Goal: Task Accomplishment & Management: Manage account settings

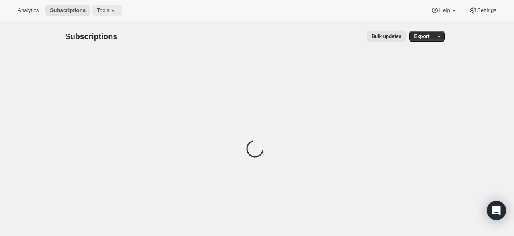
click at [107, 11] on span "Tools" at bounding box center [103, 10] width 12 height 6
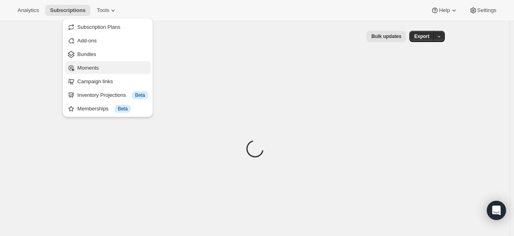
click at [92, 65] on span "Moments" at bounding box center [88, 68] width 21 height 6
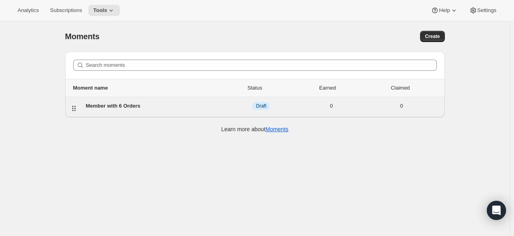
click at [128, 107] on div "Member with 6 Orders" at bounding box center [156, 106] width 140 height 8
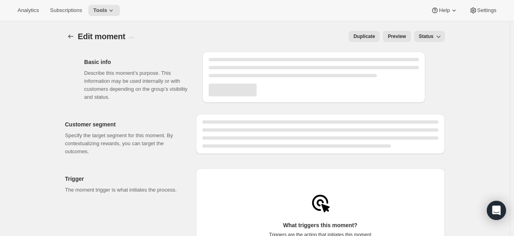
select select "FIXED_AMOUNT"
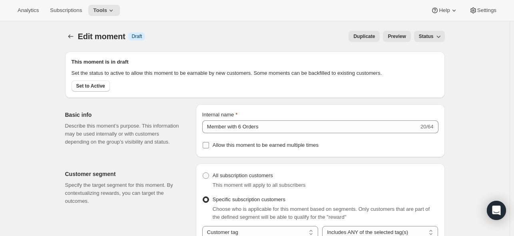
click at [209, 148] on input "Allow this moment to be earned multiple times" at bounding box center [206, 145] width 6 height 6
checkbox input "true"
click at [114, 13] on icon at bounding box center [111, 10] width 8 height 8
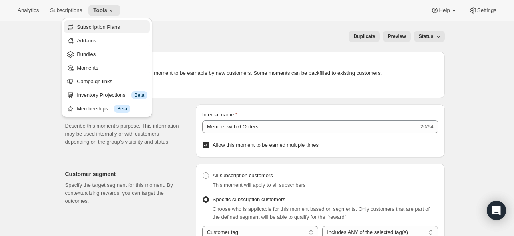
click at [118, 28] on span "Subscription Plans" at bounding box center [98, 27] width 43 height 6
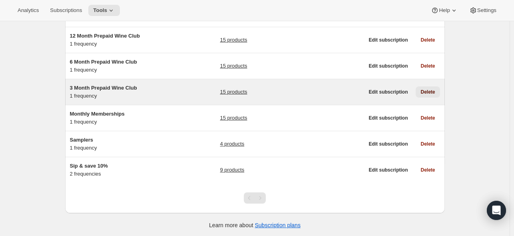
scroll to position [91, 0]
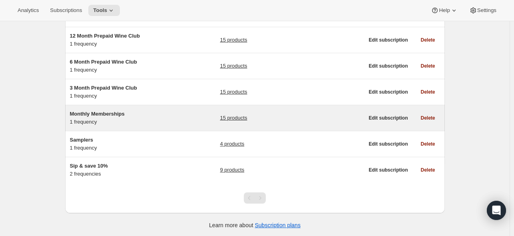
click at [117, 116] on span "Monthly Memberships" at bounding box center [97, 114] width 55 height 6
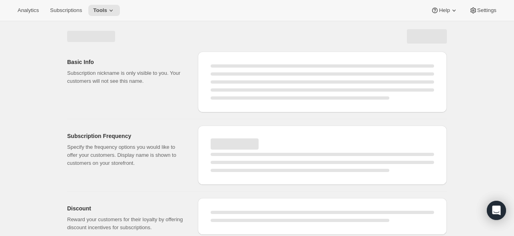
select select "WEEK"
select select "MONTH"
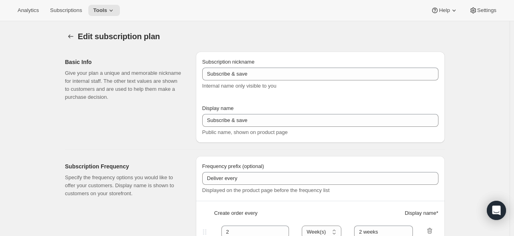
type input "Monthly Memberships"
type input "1"
select select "MONTH"
type input "1 month"
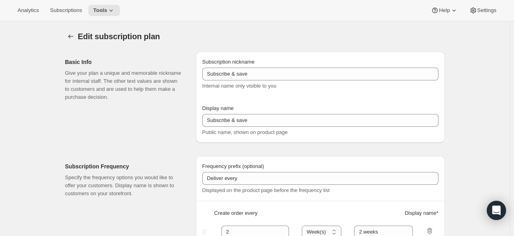
checkbox input "true"
select select "MONTHDAY"
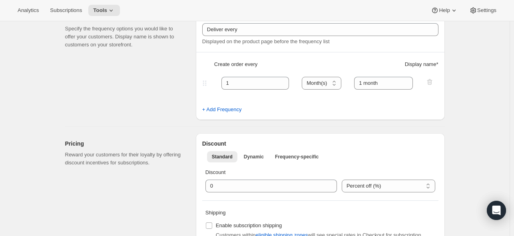
scroll to position [150, 0]
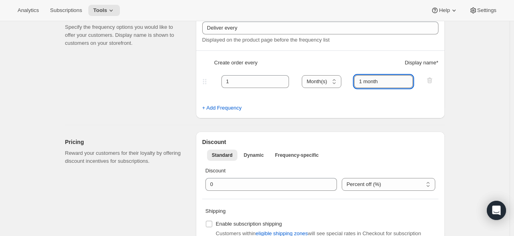
click at [403, 86] on input "1 month" at bounding box center [383, 81] width 59 height 13
click at [324, 84] on select "Day(s) Week(s) Month(s) Year(s)" at bounding box center [322, 81] width 40 height 13
select select "DAY"
click at [303, 75] on select "Day(s) Week(s) Month(s) Year(s)" at bounding box center [322, 81] width 40 height 13
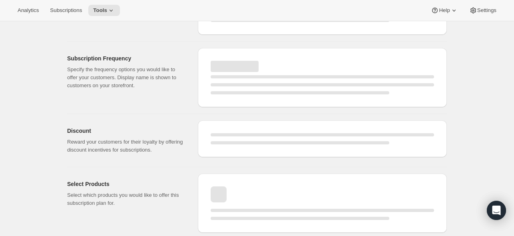
select select "MONTH"
select select "MONTHDAY"
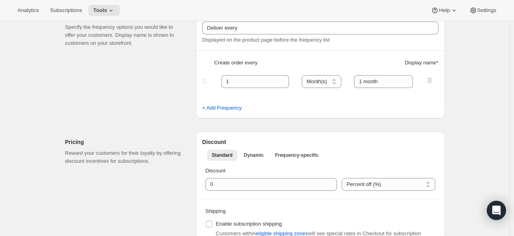
select select "DAY"
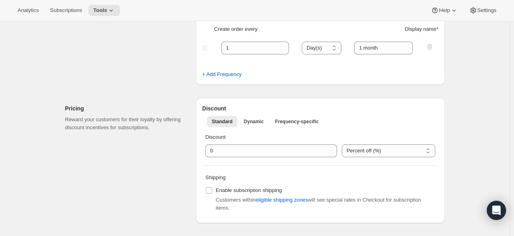
scroll to position [238, 0]
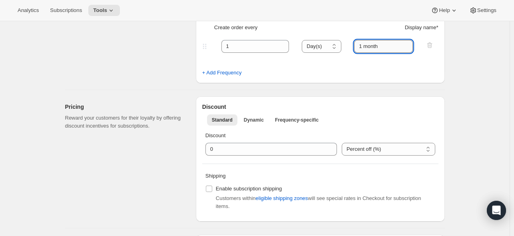
drag, startPoint x: 385, startPoint y: 45, endPoint x: 366, endPoint y: 48, distance: 19.4
click at [366, 48] on input "1 month" at bounding box center [383, 46] width 59 height 13
type input "1 day"
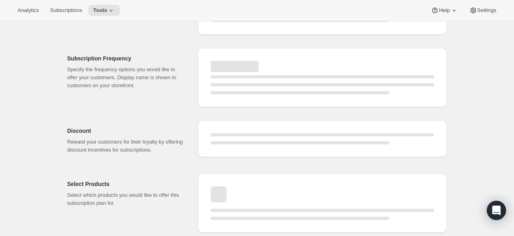
select select "MONTHDAY"
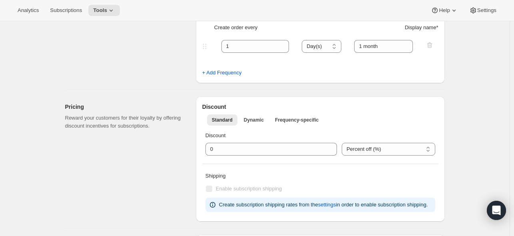
type input "1 day"
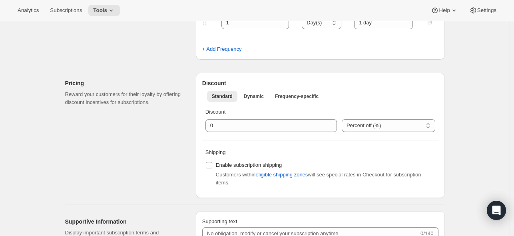
scroll to position [263, 0]
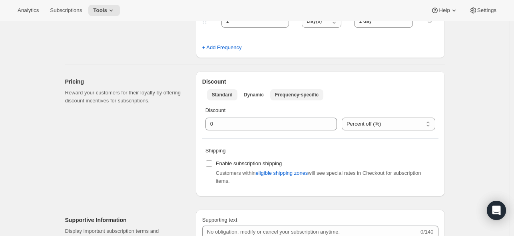
click at [307, 93] on span "Frequency-specific" at bounding box center [297, 95] width 44 height 6
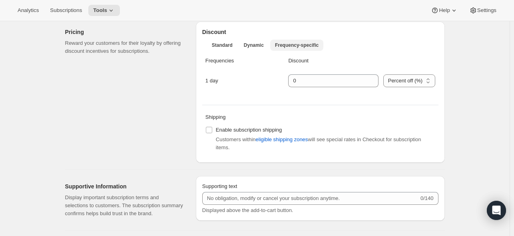
scroll to position [305, 0]
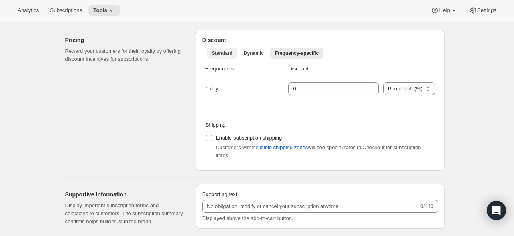
click at [235, 52] on button "Standard" at bounding box center [222, 53] width 30 height 11
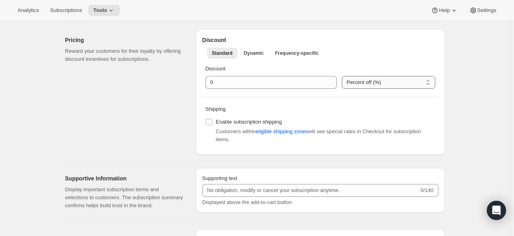
click at [377, 85] on select "Percent off (%) US Dollars off ($)" at bounding box center [389, 82] width 94 height 13
select select "FIXED_AMOUNT"
click at [344, 76] on select "Percent off (%) US Dollars off ($)" at bounding box center [389, 82] width 94 height 13
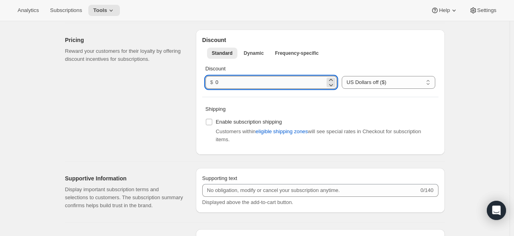
drag, startPoint x: 238, startPoint y: 83, endPoint x: 237, endPoint y: 78, distance: 4.6
click at [209, 84] on div "$ 0" at bounding box center [270, 82] width 131 height 13
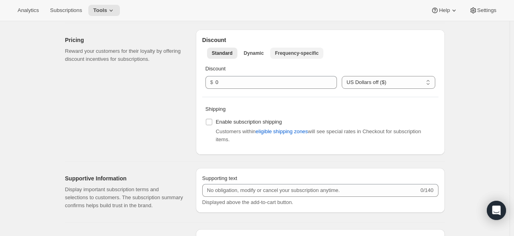
click at [317, 54] on span "Frequency-specific" at bounding box center [297, 53] width 44 height 6
select select "FIXED_AMOUNT"
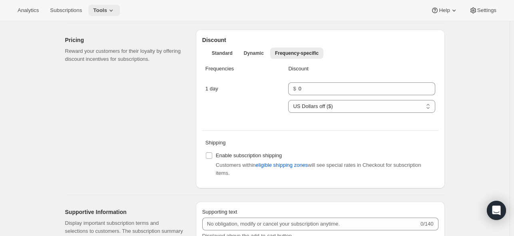
click at [106, 10] on span "Tools" at bounding box center [100, 10] width 14 height 6
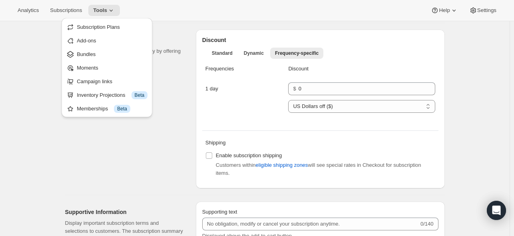
click at [184, 31] on div "Pricing Reward your customers for their loyalty by offering discount incentives…" at bounding box center [127, 109] width 124 height 159
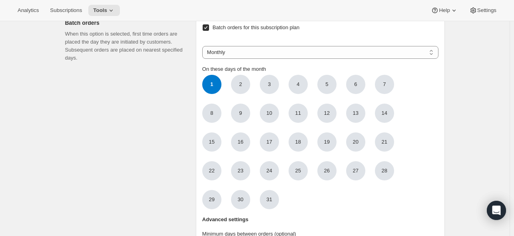
scroll to position [696, 0]
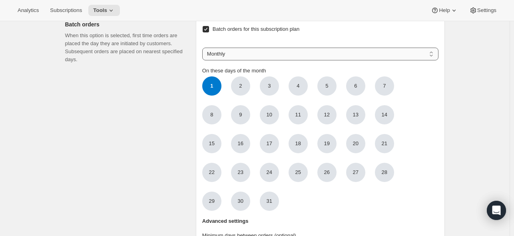
click at [431, 60] on select "Weekly Monthly Yearly" at bounding box center [320, 54] width 236 height 13
click at [418, 60] on select "Weekly Monthly Yearly" at bounding box center [320, 54] width 236 height 13
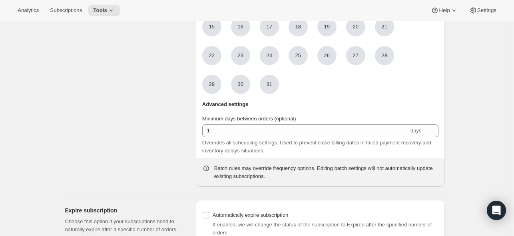
scroll to position [830, 0]
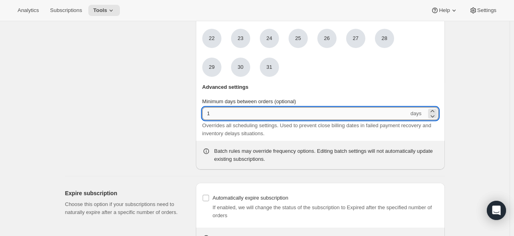
click at [353, 120] on input "1" at bounding box center [305, 113] width 207 height 13
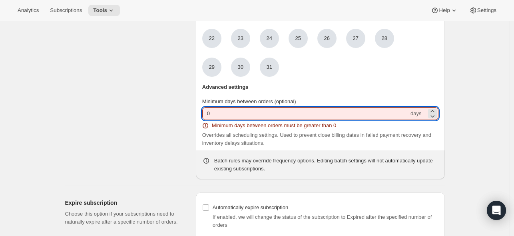
click at [383, 120] on input "0" at bounding box center [305, 113] width 207 height 13
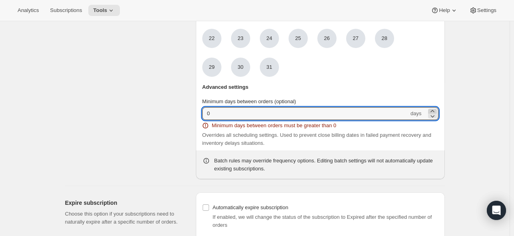
click at [434, 112] on icon at bounding box center [432, 111] width 4 height 2
type input "1"
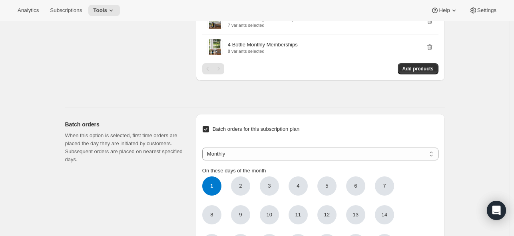
scroll to position [599, 0]
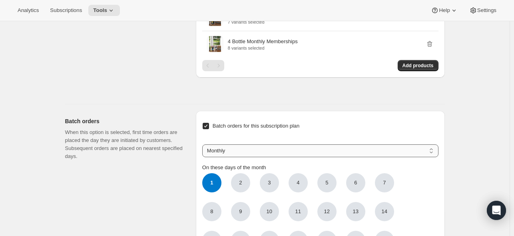
click at [424, 157] on select "Weekly Monthly Yearly" at bounding box center [320, 150] width 236 height 13
select select "WEEKDAY"
click at [204, 151] on select "Weekly Monthly Yearly" at bounding box center [320, 150] width 236 height 13
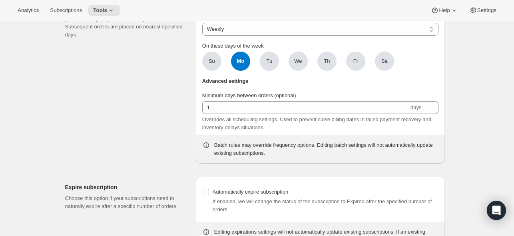
scroll to position [700, 0]
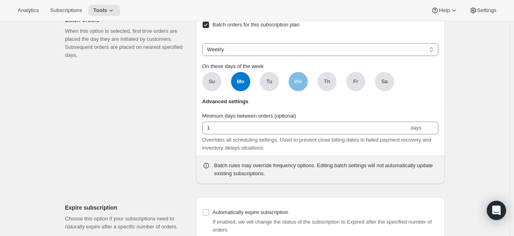
click at [302, 91] on span "We" at bounding box center [297, 81] width 19 height 19
click at [0, 0] on input "We" at bounding box center [0, 0] width 0 height 0
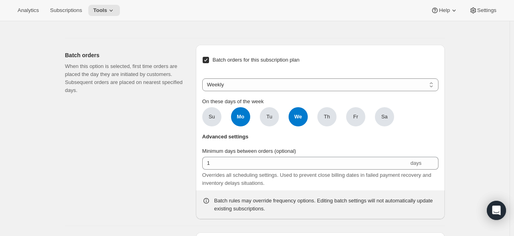
scroll to position [671, 0]
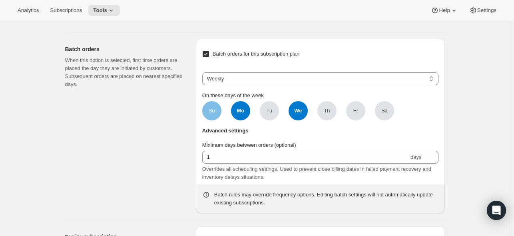
click at [210, 119] on span "Su" at bounding box center [211, 110] width 19 height 19
click at [0, 0] on input "Su" at bounding box center [0, 0] width 0 height 0
drag, startPoint x: 277, startPoint y: 117, endPoint x: 290, endPoint y: 117, distance: 12.8
click at [277, 117] on span "Tu" at bounding box center [269, 110] width 19 height 19
click at [0, 0] on input "Tu" at bounding box center [0, 0] width 0 height 0
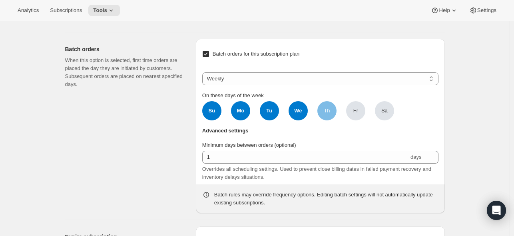
click at [332, 120] on span "Th" at bounding box center [326, 110] width 19 height 19
click at [0, 0] on input "Th" at bounding box center [0, 0] width 0 height 0
click at [360, 120] on span "Fr" at bounding box center [355, 110] width 19 height 19
click at [0, 0] on input "Fr" at bounding box center [0, 0] width 0 height 0
click at [382, 120] on span "Sa" at bounding box center [384, 110] width 19 height 19
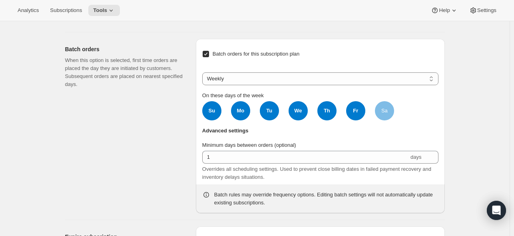
click at [0, 0] on input "Sa" at bounding box center [0, 0] width 0 height 0
click at [298, 82] on select "Weekly Monthly Yearly" at bounding box center [320, 78] width 236 height 13
click at [298, 83] on select "Weekly Monthly Yearly" at bounding box center [320, 78] width 236 height 13
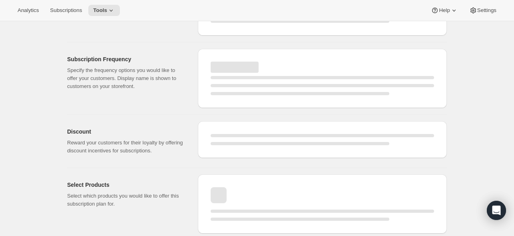
select select "MONTHDAY"
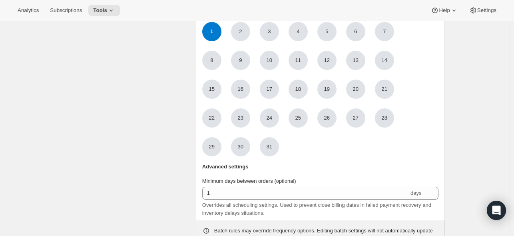
type input "0.0"
select select "FIXED_AMOUNT"
select select "WEEKDAY"
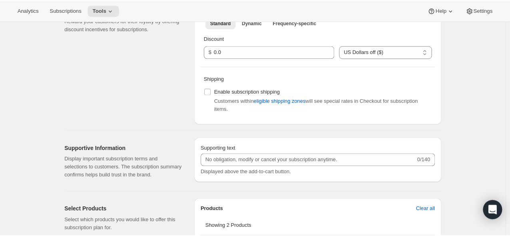
scroll to position [0, 0]
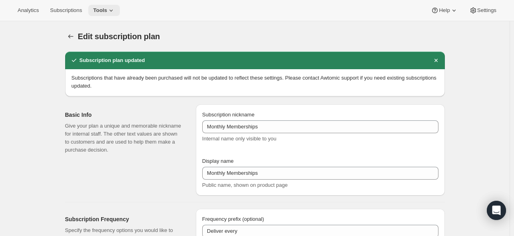
click at [107, 9] on span "Tools" at bounding box center [100, 10] width 14 height 6
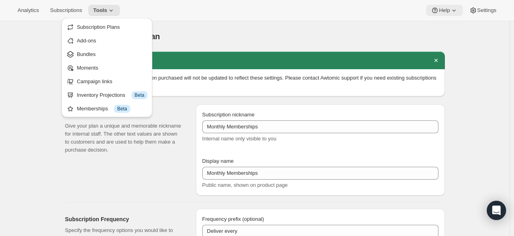
click at [441, 9] on span "Help" at bounding box center [444, 10] width 11 height 6
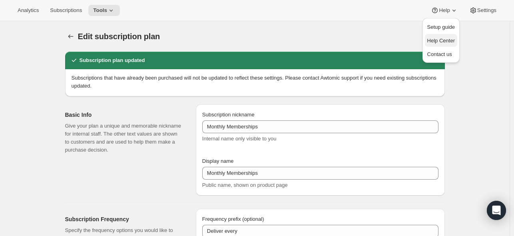
click at [449, 39] on span "Help Center" at bounding box center [441, 41] width 28 height 6
